Goal: Information Seeking & Learning: Find specific fact

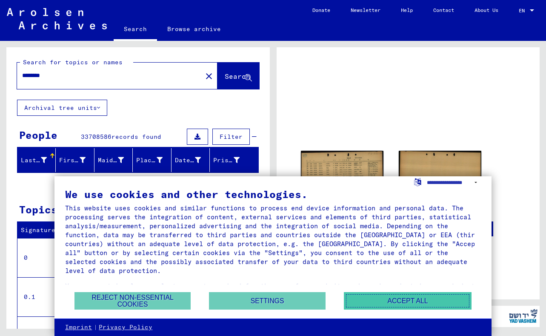
click at [384, 297] on button "Accept all" at bounding box center [408, 300] width 128 height 17
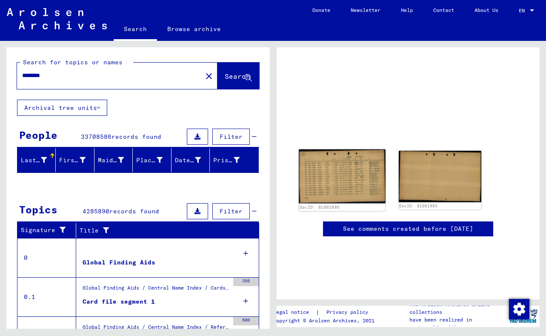
click at [344, 177] on img at bounding box center [342, 176] width 87 height 54
click at [329, 186] on img at bounding box center [342, 176] width 87 height 54
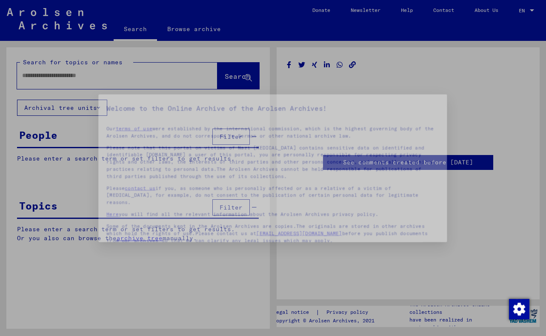
type input "********"
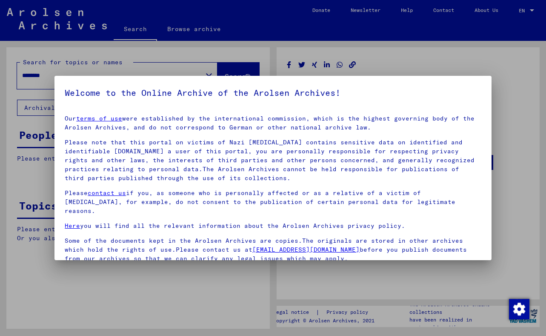
scroll to position [71, 0]
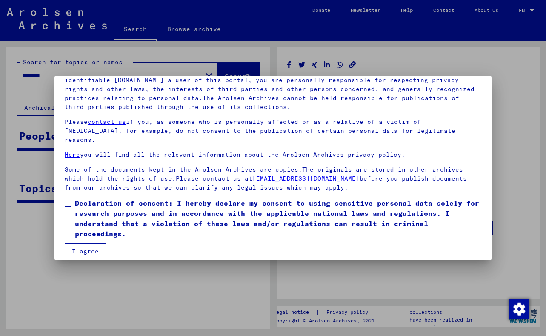
click at [68, 200] on span at bounding box center [68, 203] width 7 height 7
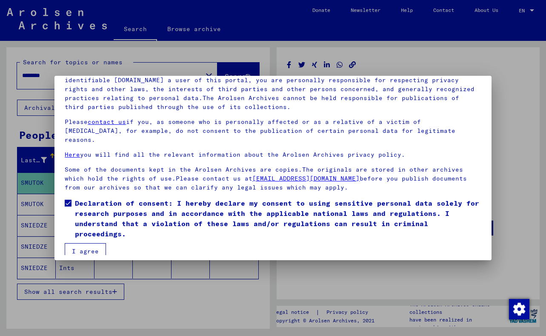
click at [81, 243] on button "I agree" at bounding box center [85, 251] width 41 height 16
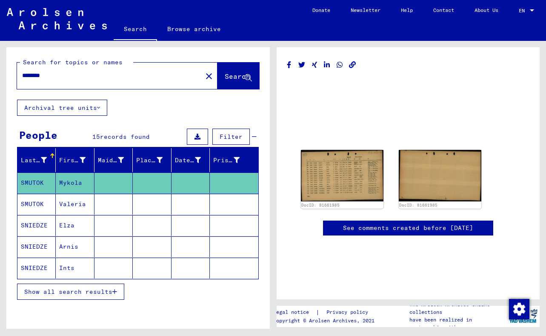
click at [31, 245] on mat-cell "SNIEDZE" at bounding box center [36, 246] width 38 height 21
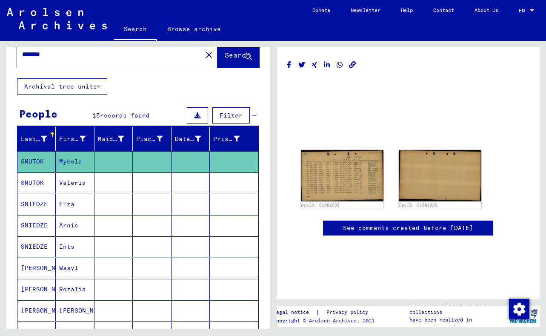
scroll to position [16, 0]
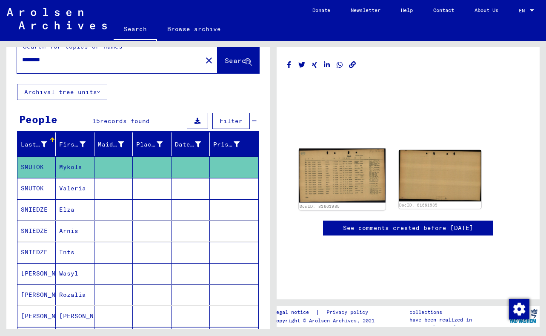
click at [335, 177] on img at bounding box center [342, 175] width 87 height 54
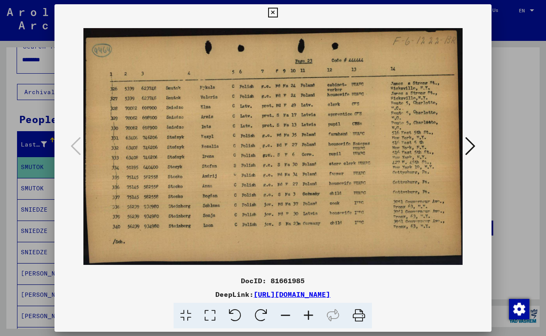
click at [471, 145] on icon at bounding box center [470, 146] width 10 height 20
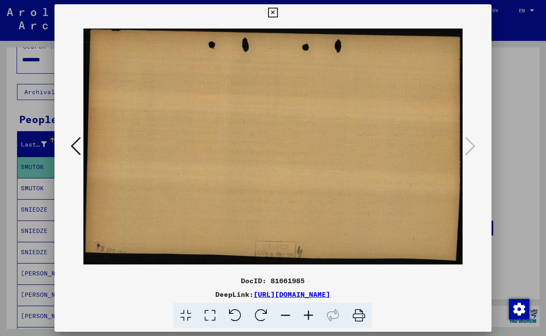
click at [79, 142] on icon at bounding box center [76, 146] width 10 height 20
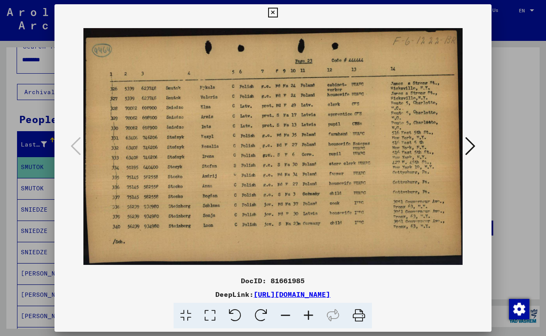
click at [272, 12] on icon at bounding box center [273, 13] width 10 height 10
